Goal: Information Seeking & Learning: Learn about a topic

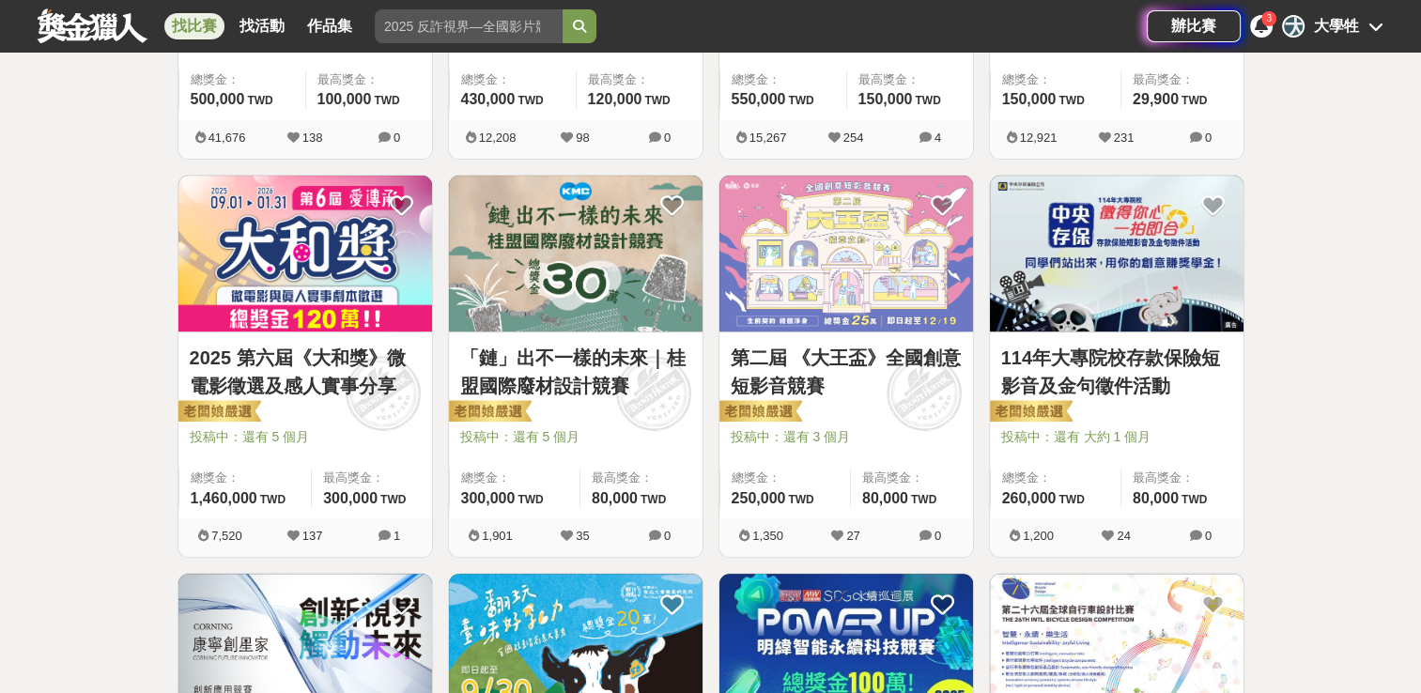
scroll to position [376, 0]
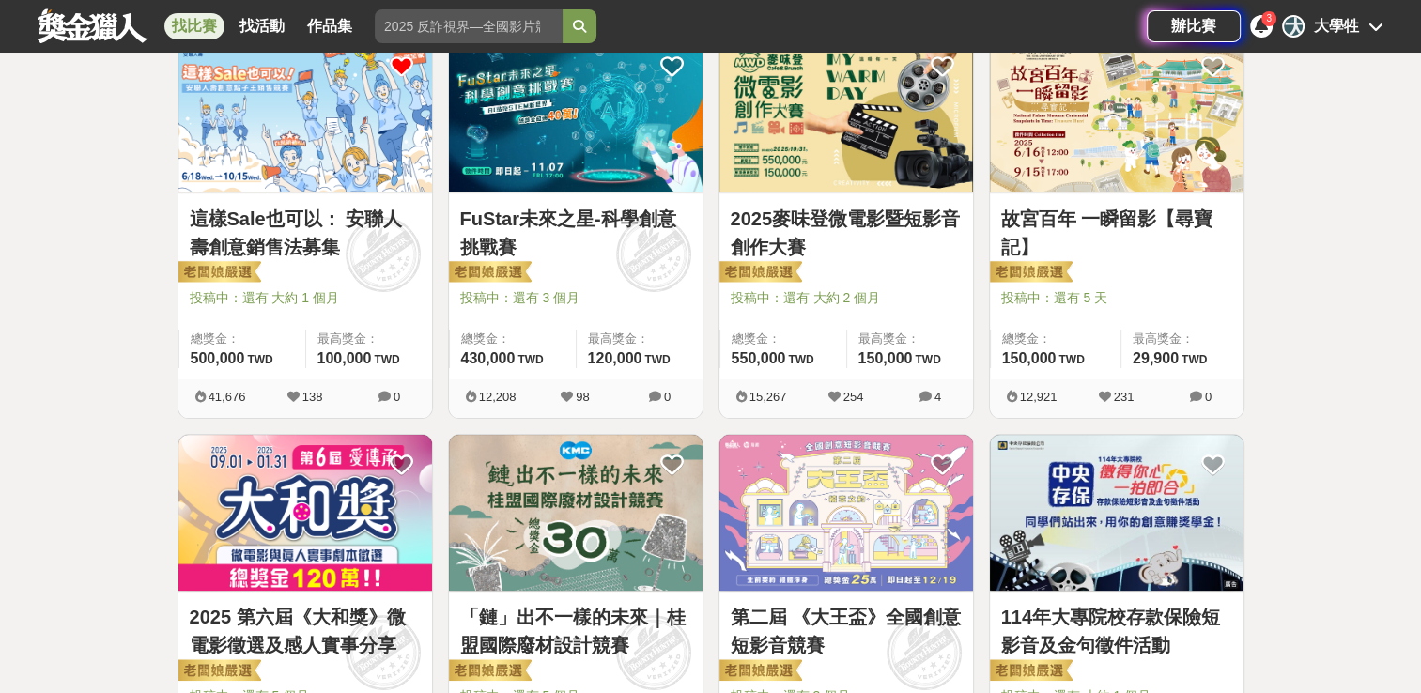
click at [555, 226] on link "FuStar未來之星-科學創意挑戰賽" at bounding box center [575, 233] width 231 height 56
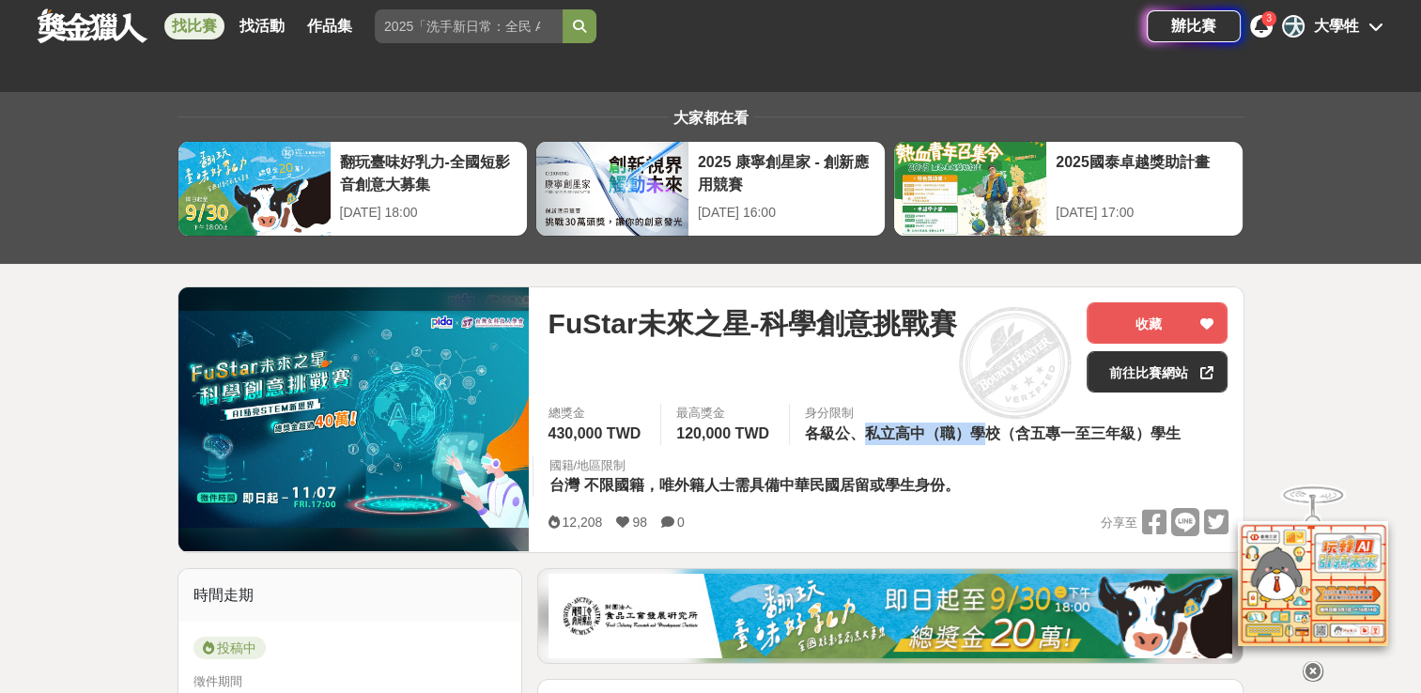
drag, startPoint x: 865, startPoint y: 428, endPoint x: 988, endPoint y: 430, distance: 123.0
click at [988, 430] on span "各級公、私立高中（職）學校（含五專一至三年級）學生" at bounding box center [993, 433] width 376 height 16
drag, startPoint x: 988, startPoint y: 430, endPoint x: 930, endPoint y: 500, distance: 90.7
click at [947, 514] on div "12,208 98 0 分享至" at bounding box center [888, 522] width 680 height 29
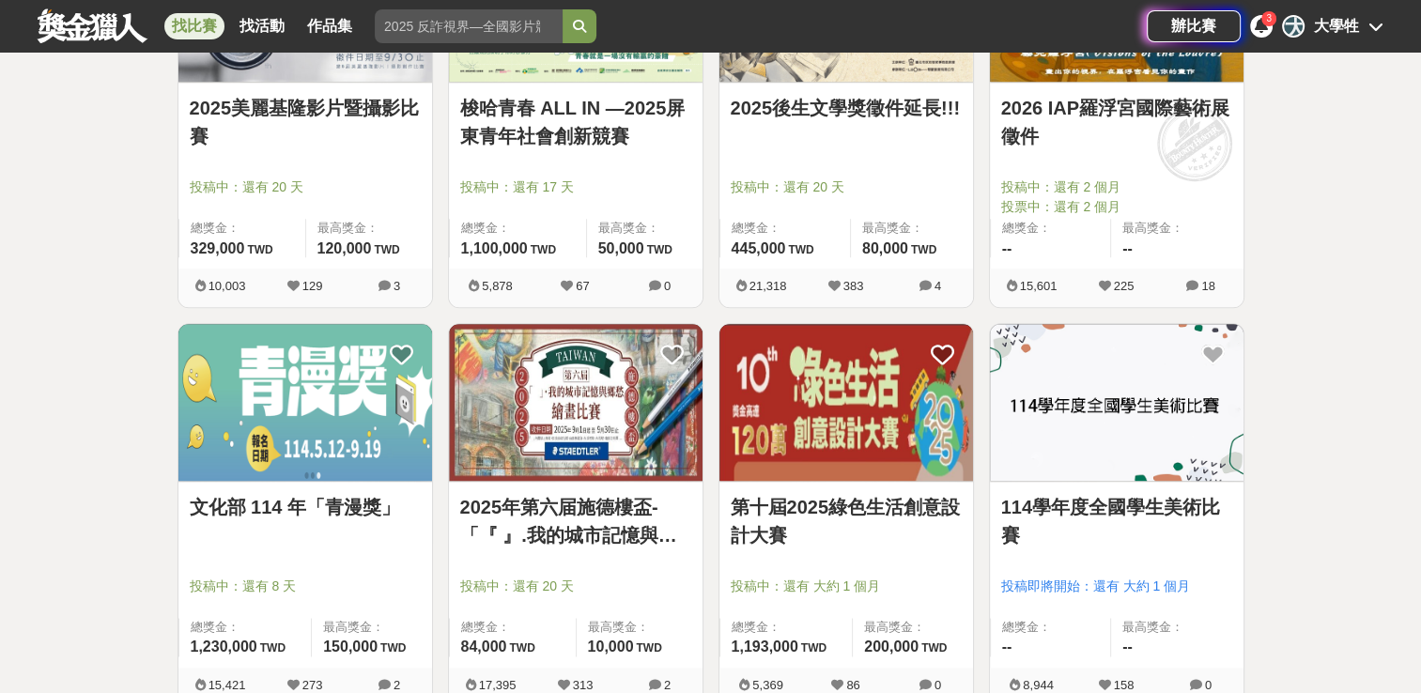
scroll to position [2348, 0]
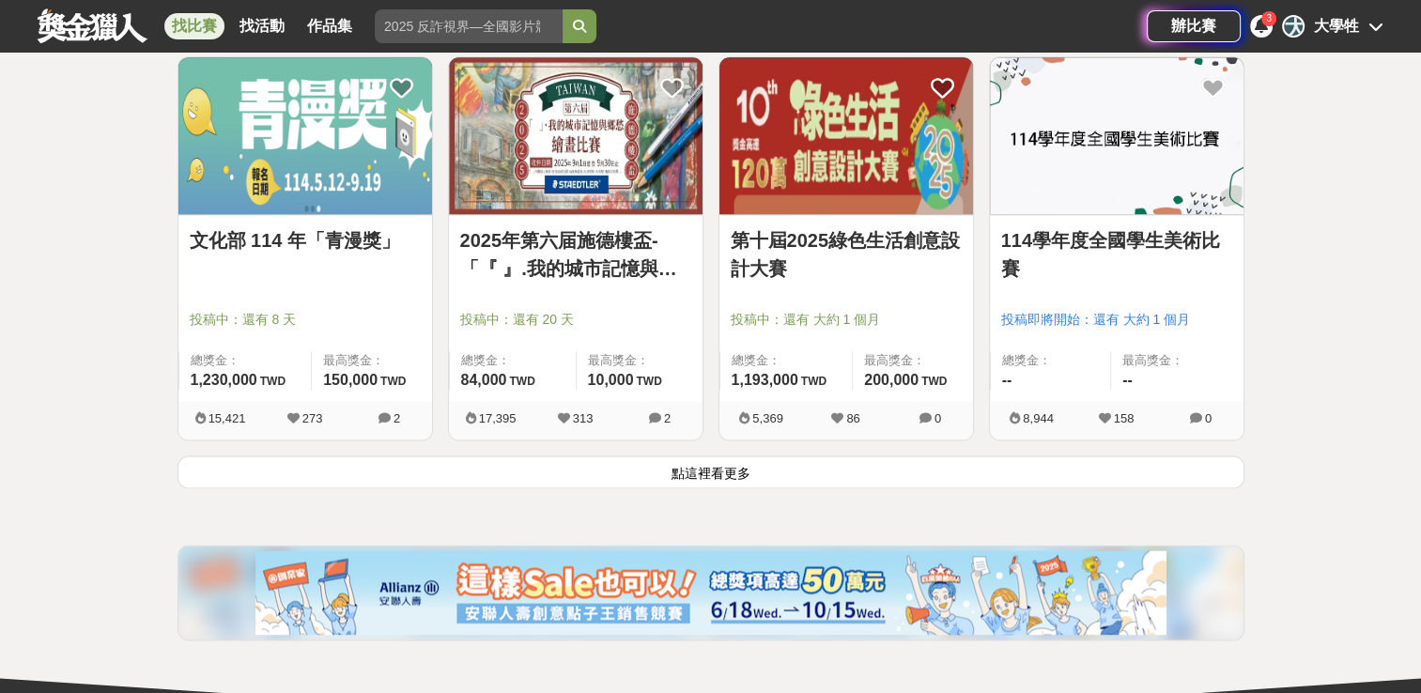
click at [739, 469] on button "點這裡看更多" at bounding box center [711, 472] width 1067 height 33
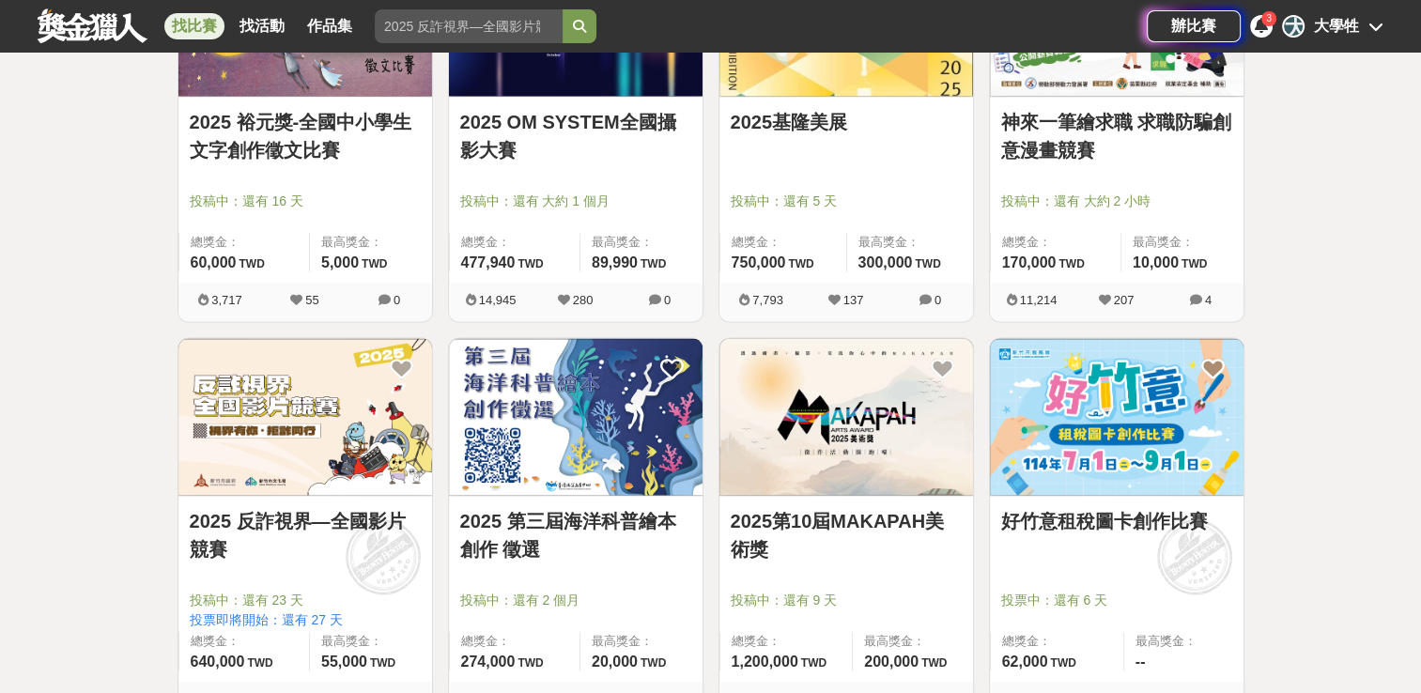
scroll to position [3099, 0]
